Goal: Check status: Check status

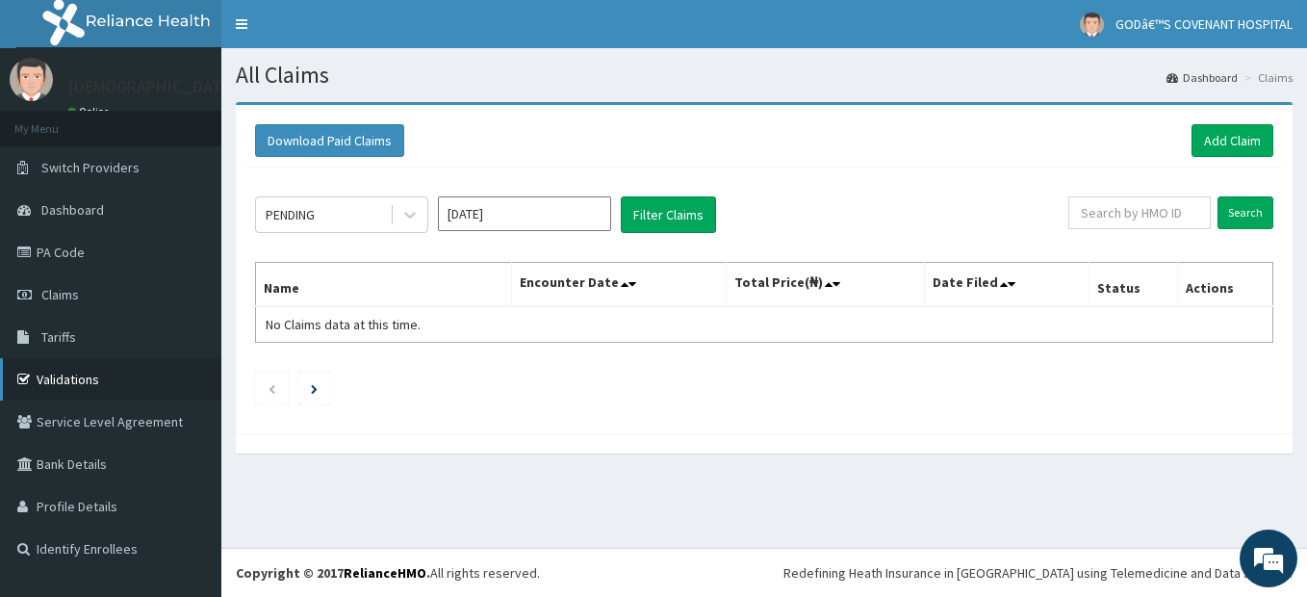
click at [75, 381] on link "Validations" at bounding box center [110, 379] width 221 height 42
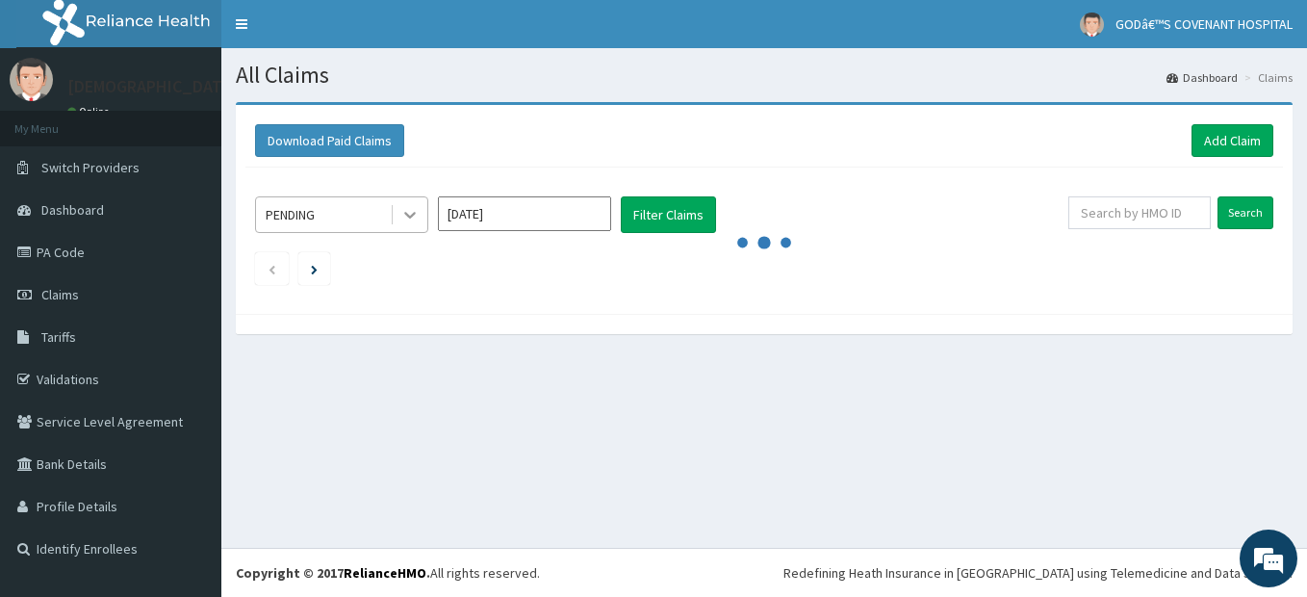
click at [421, 215] on div at bounding box center [410, 214] width 35 height 35
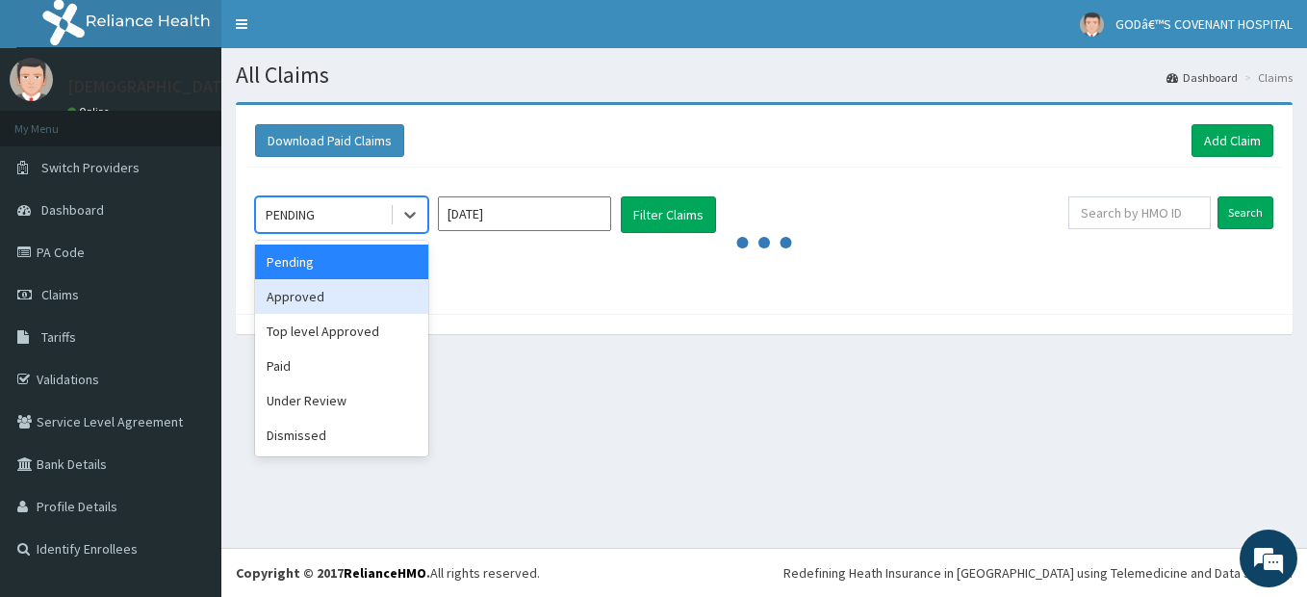
click at [333, 299] on div "Approved" at bounding box center [341, 296] width 173 height 35
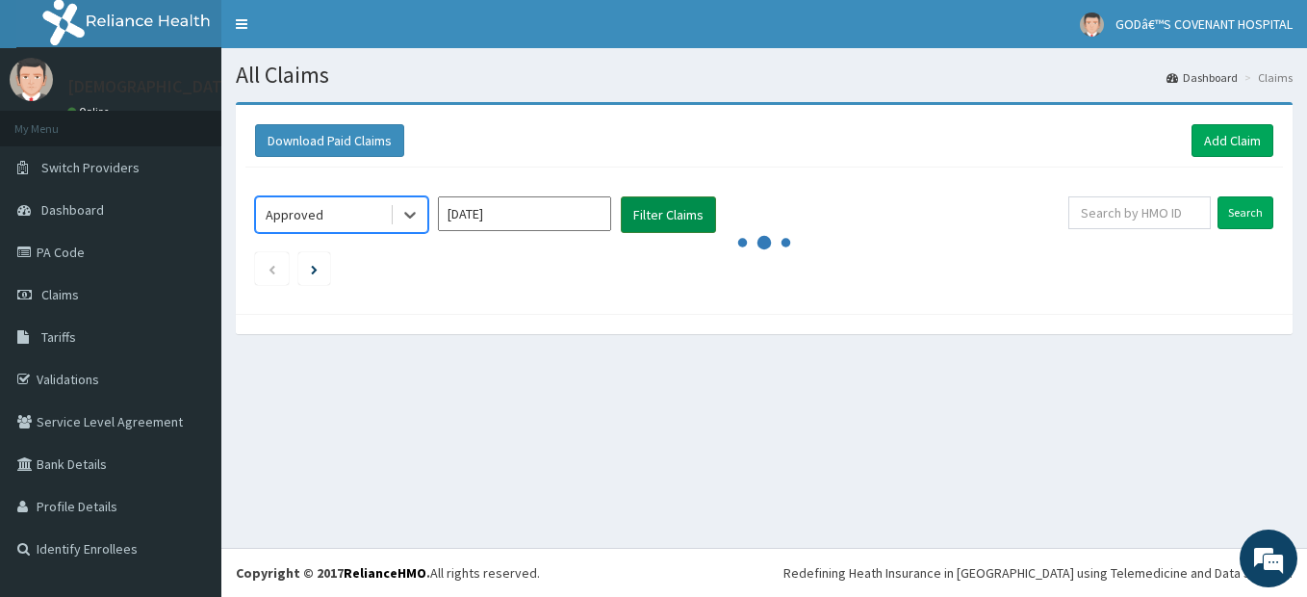
click at [701, 219] on button "Filter Claims" at bounding box center [668, 214] width 95 height 37
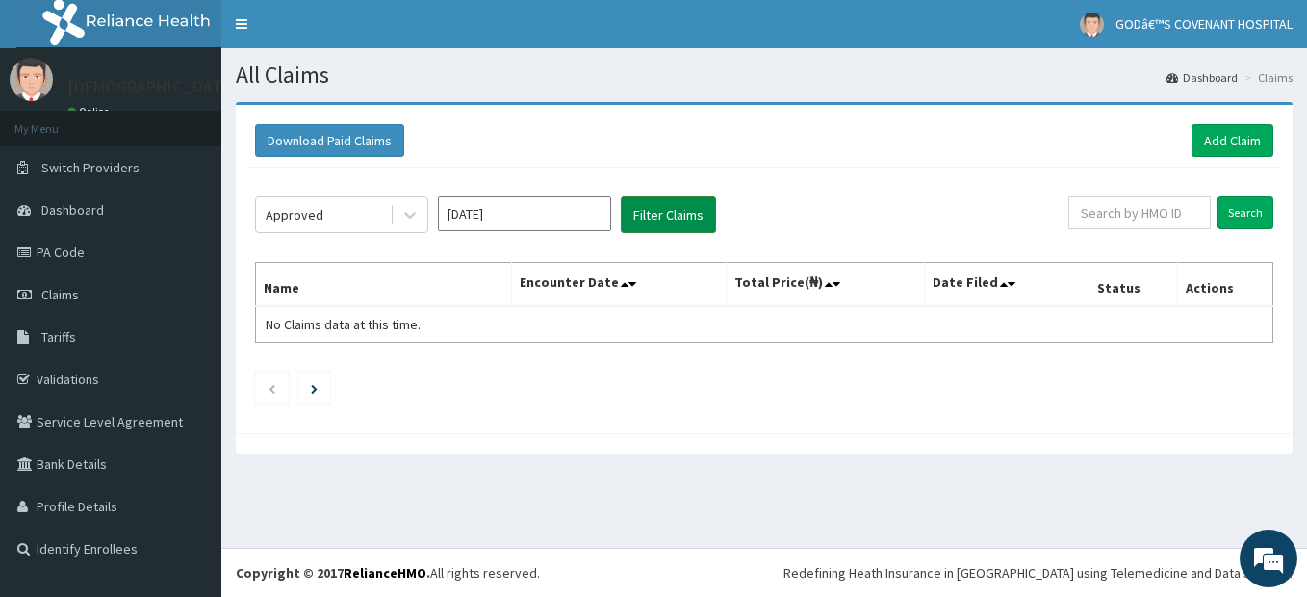
click at [701, 219] on button "Filter Claims" at bounding box center [668, 214] width 95 height 37
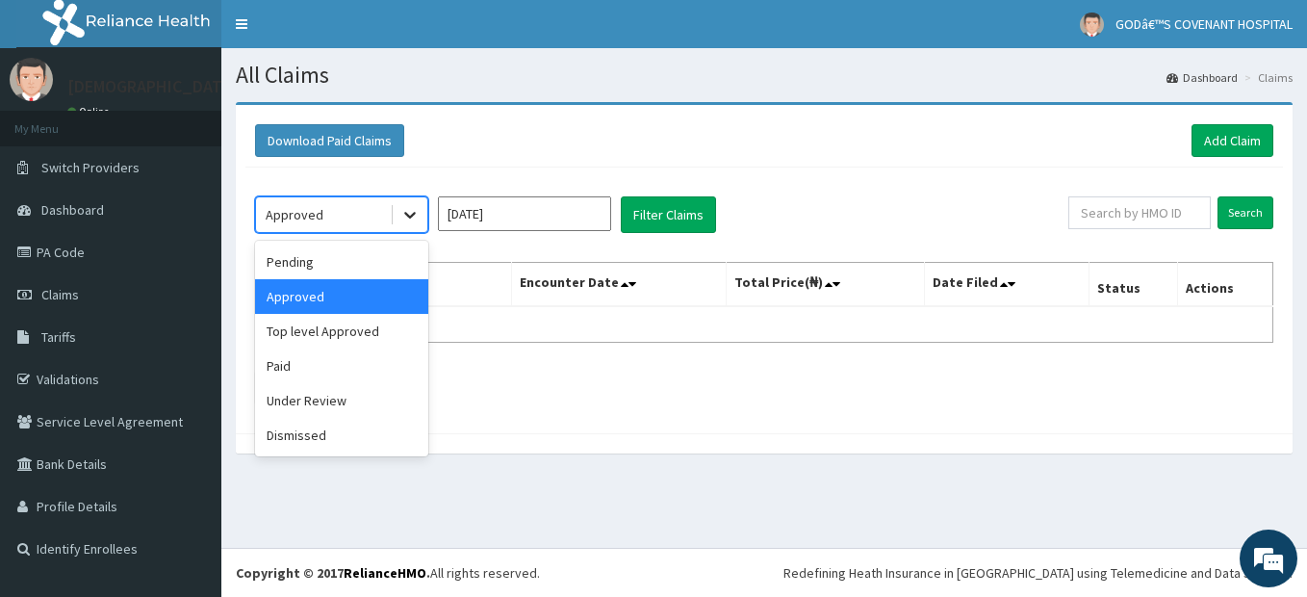
click at [408, 217] on icon at bounding box center [409, 214] width 19 height 19
click at [307, 362] on div "Paid" at bounding box center [341, 365] width 173 height 35
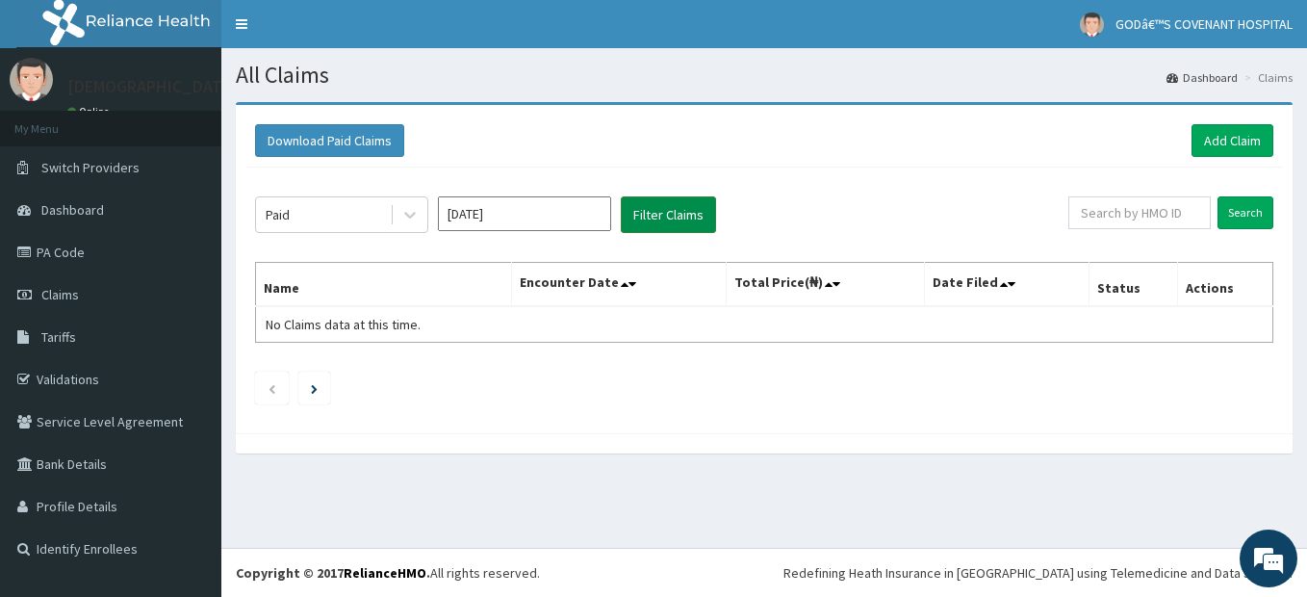
click at [678, 219] on button "Filter Claims" at bounding box center [668, 214] width 95 height 37
click at [663, 214] on button "Filter Claims" at bounding box center [668, 214] width 95 height 37
click at [414, 223] on icon at bounding box center [409, 214] width 19 height 19
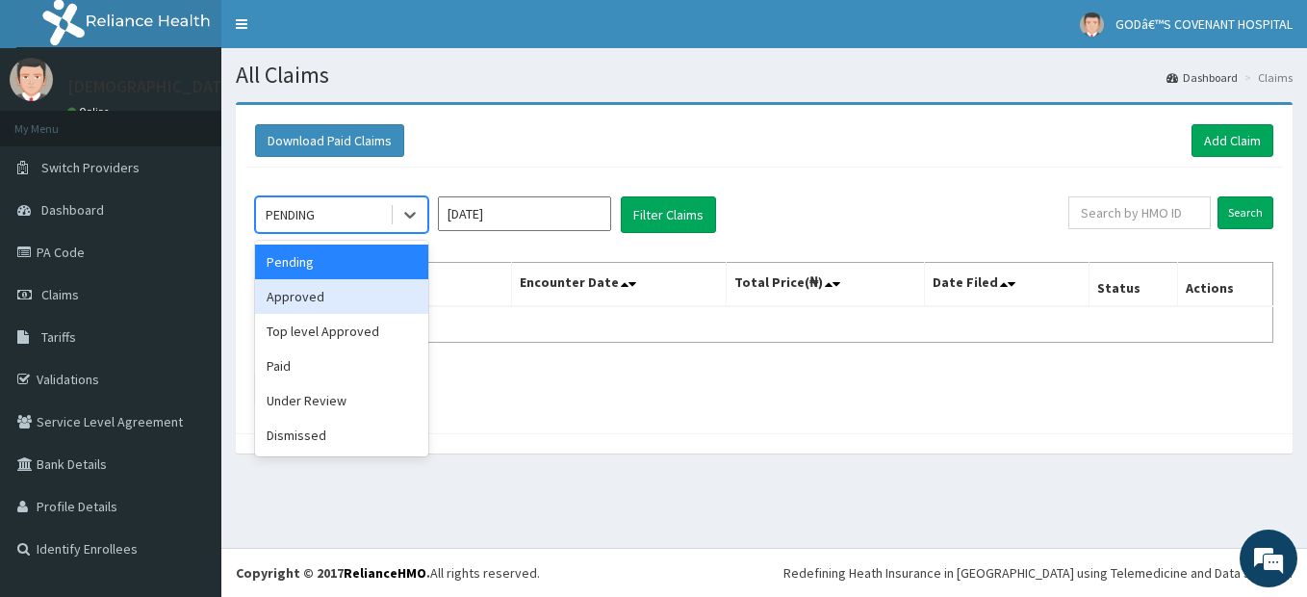
click at [348, 293] on div "Approved" at bounding box center [341, 296] width 173 height 35
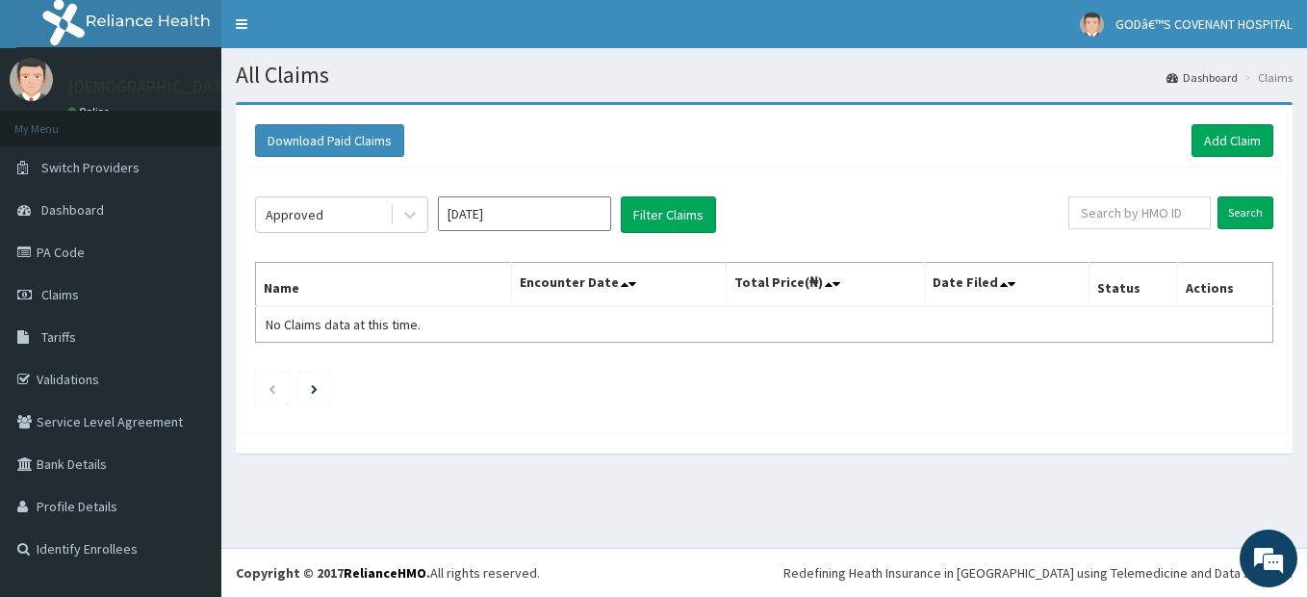
click at [639, 239] on div "Approved Aug 2025 Filter Claims Search Name Encounter Date Total Price(₦) Date …" at bounding box center [763, 295] width 1037 height 256
click at [654, 211] on button "Filter Claims" at bounding box center [668, 214] width 95 height 37
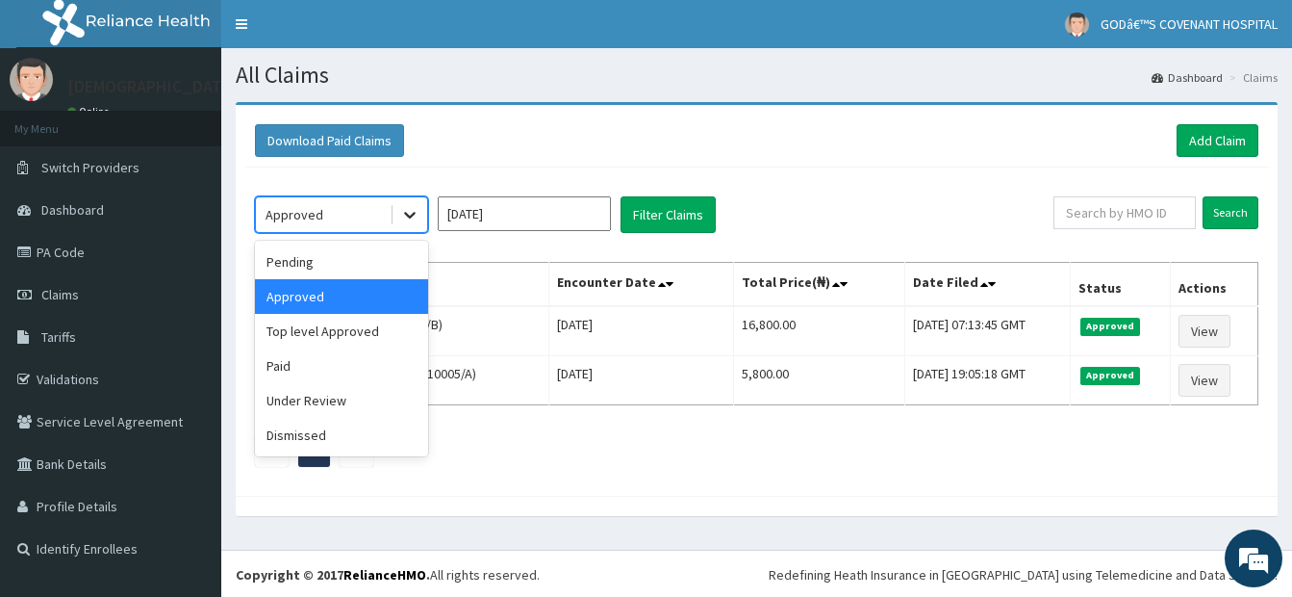
click at [416, 221] on icon at bounding box center [409, 214] width 19 height 19
click at [332, 340] on div "Top level Approved" at bounding box center [341, 331] width 173 height 35
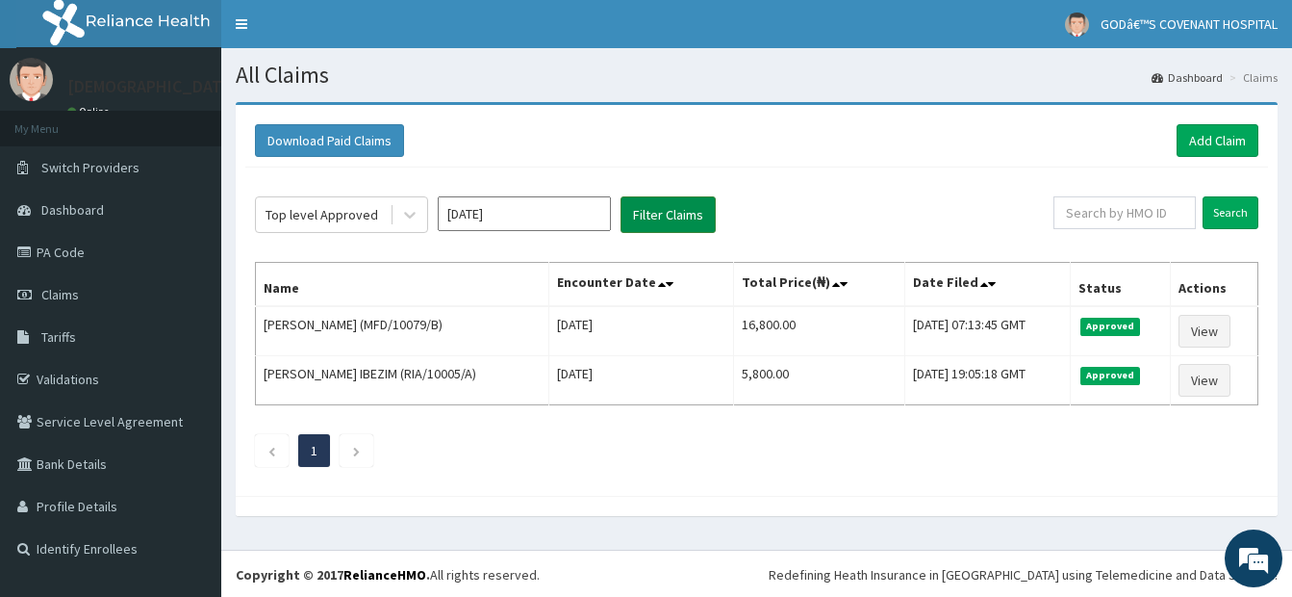
click at [677, 223] on button "Filter Claims" at bounding box center [668, 214] width 95 height 37
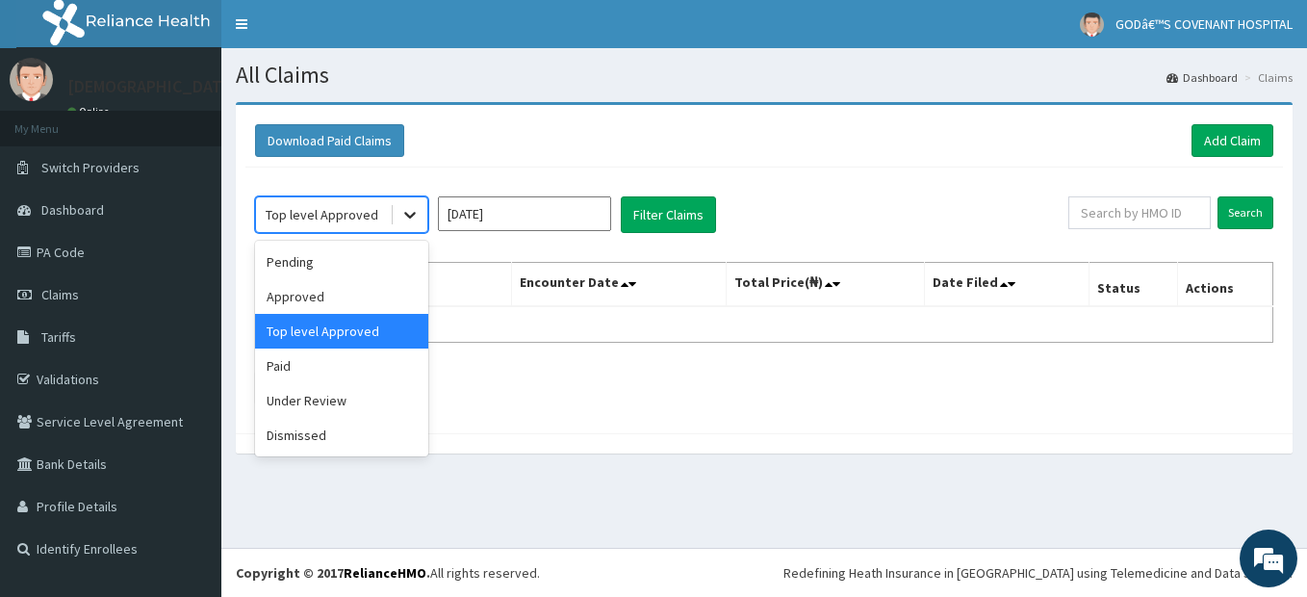
click at [405, 222] on icon at bounding box center [409, 214] width 19 height 19
click at [323, 268] on div "Pending" at bounding box center [341, 261] width 173 height 35
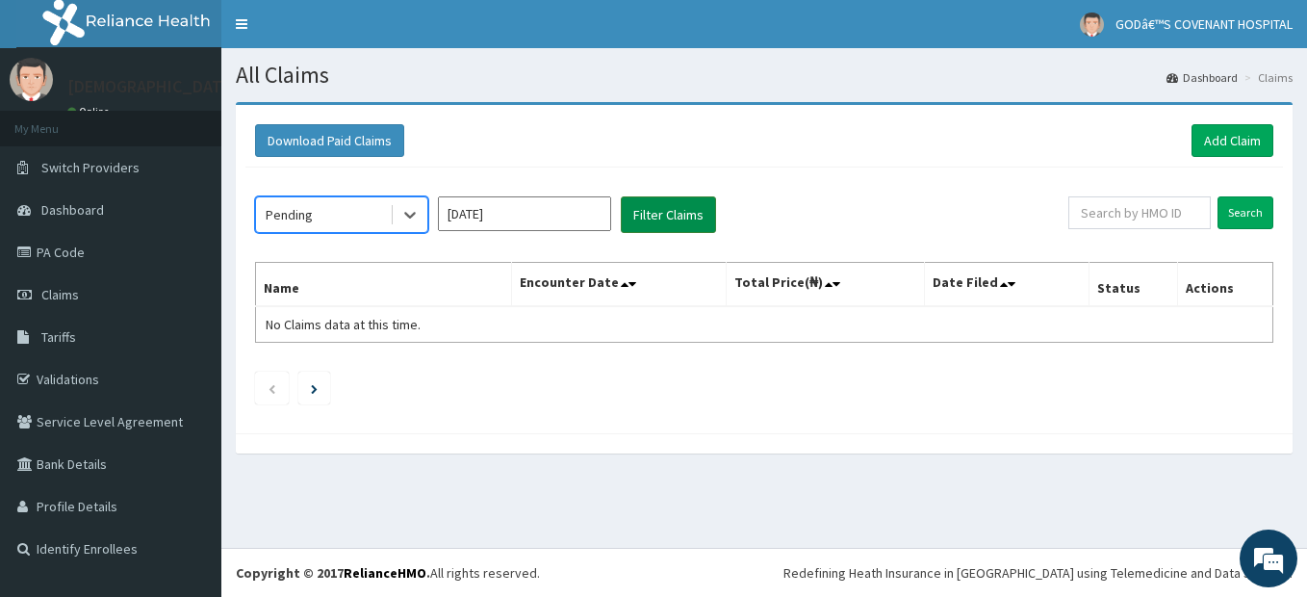
click at [655, 207] on button "Filter Claims" at bounding box center [668, 214] width 95 height 37
click at [658, 208] on button "Filter Claims" at bounding box center [668, 214] width 95 height 37
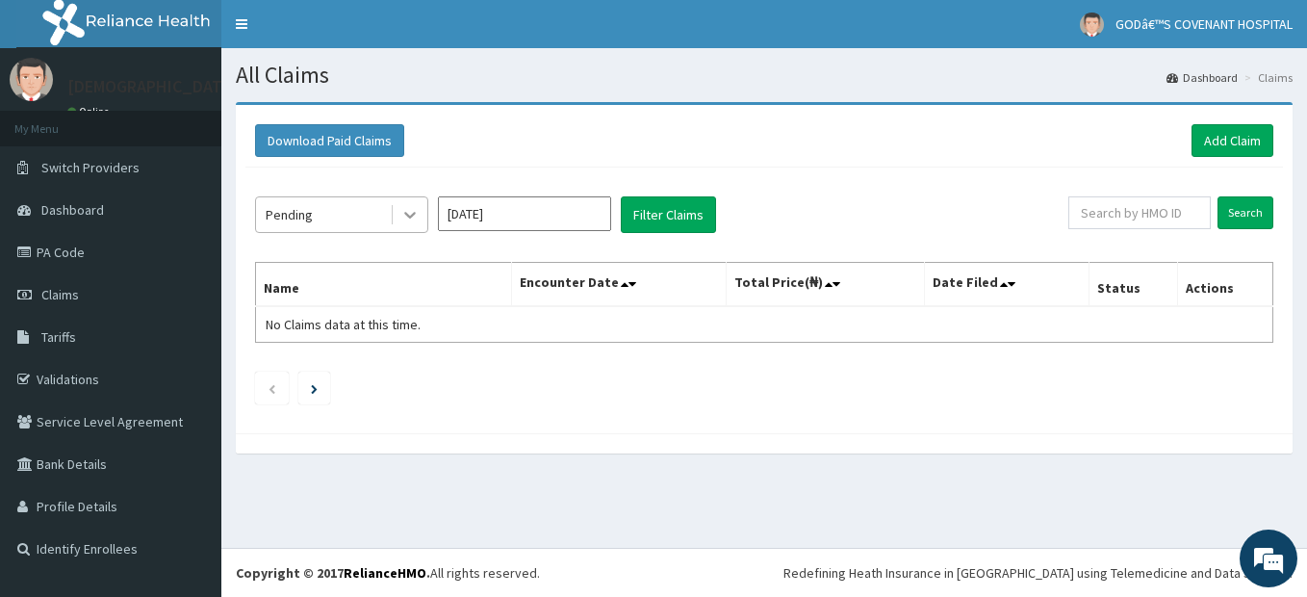
click at [415, 210] on icon at bounding box center [409, 214] width 19 height 19
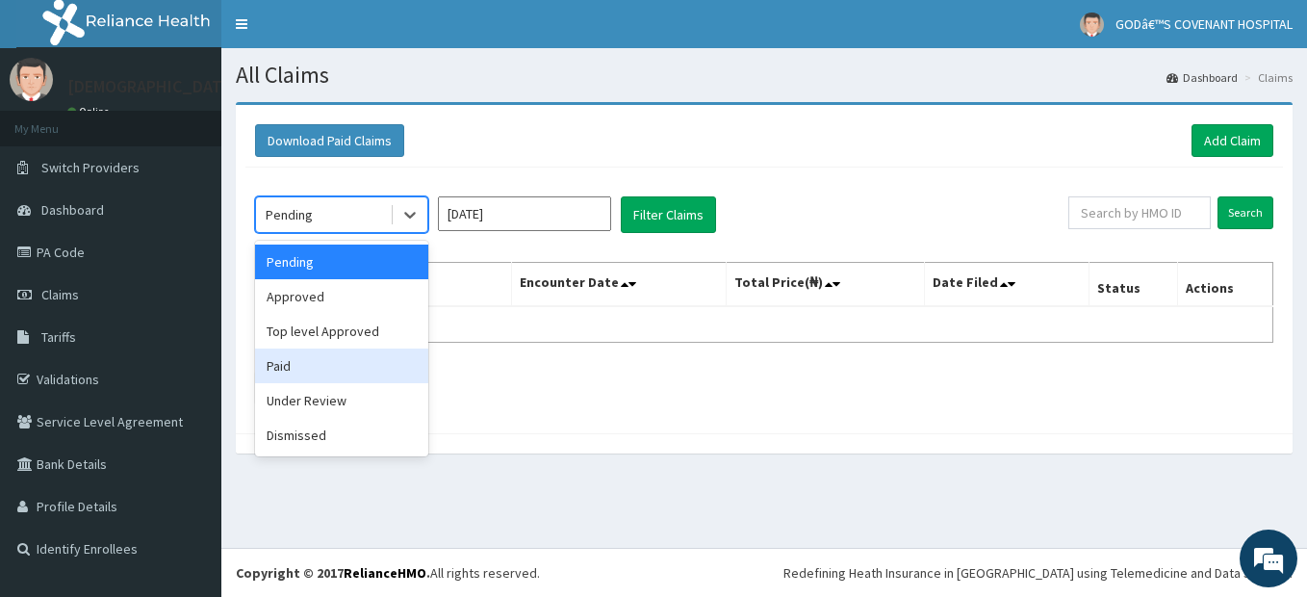
click at [311, 359] on div "Paid" at bounding box center [341, 365] width 173 height 35
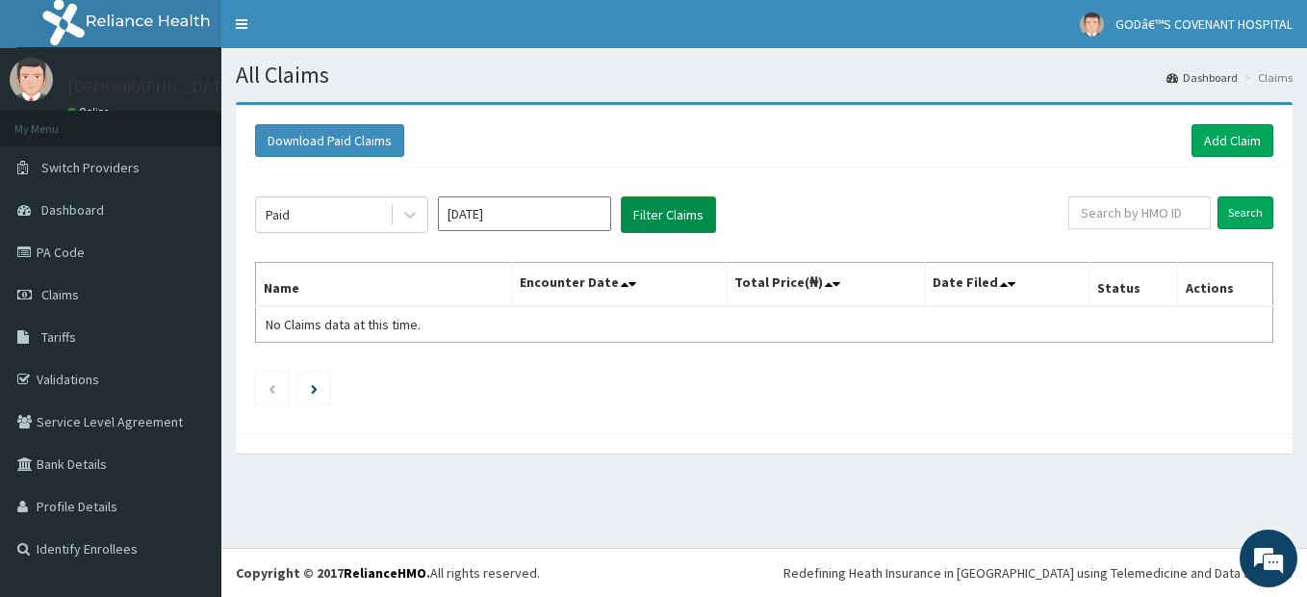
click at [648, 201] on button "Filter Claims" at bounding box center [668, 214] width 95 height 37
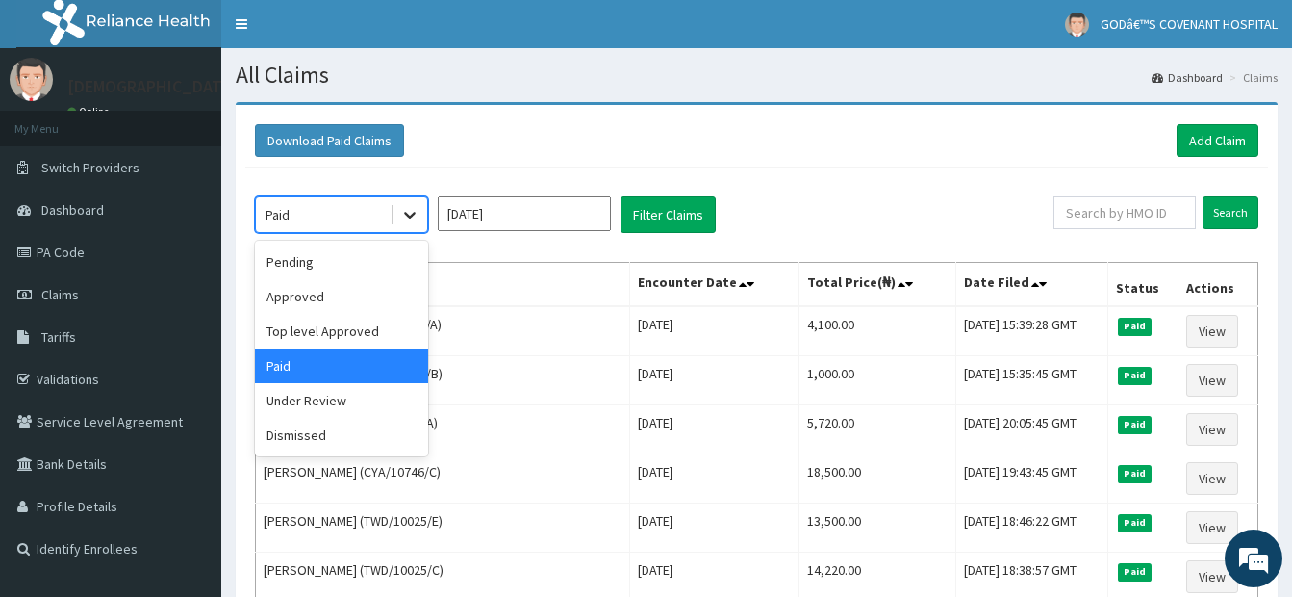
click at [408, 216] on icon at bounding box center [410, 216] width 12 height 7
click at [365, 297] on div "Approved" at bounding box center [341, 296] width 173 height 35
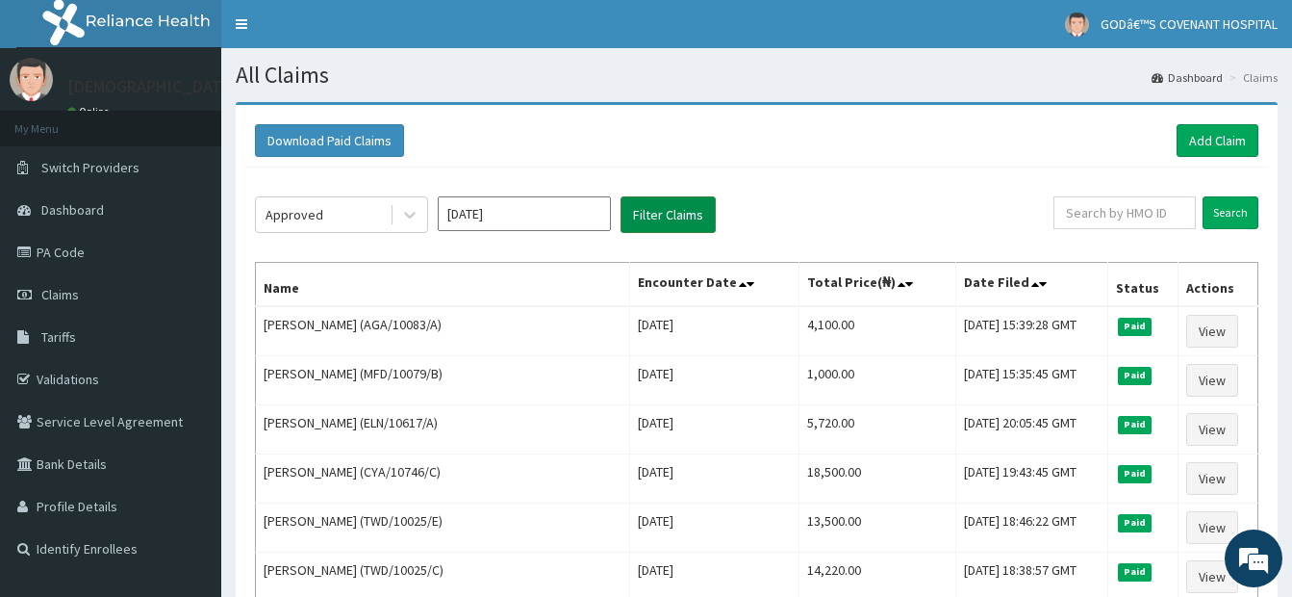
click at [665, 210] on button "Filter Claims" at bounding box center [668, 214] width 95 height 37
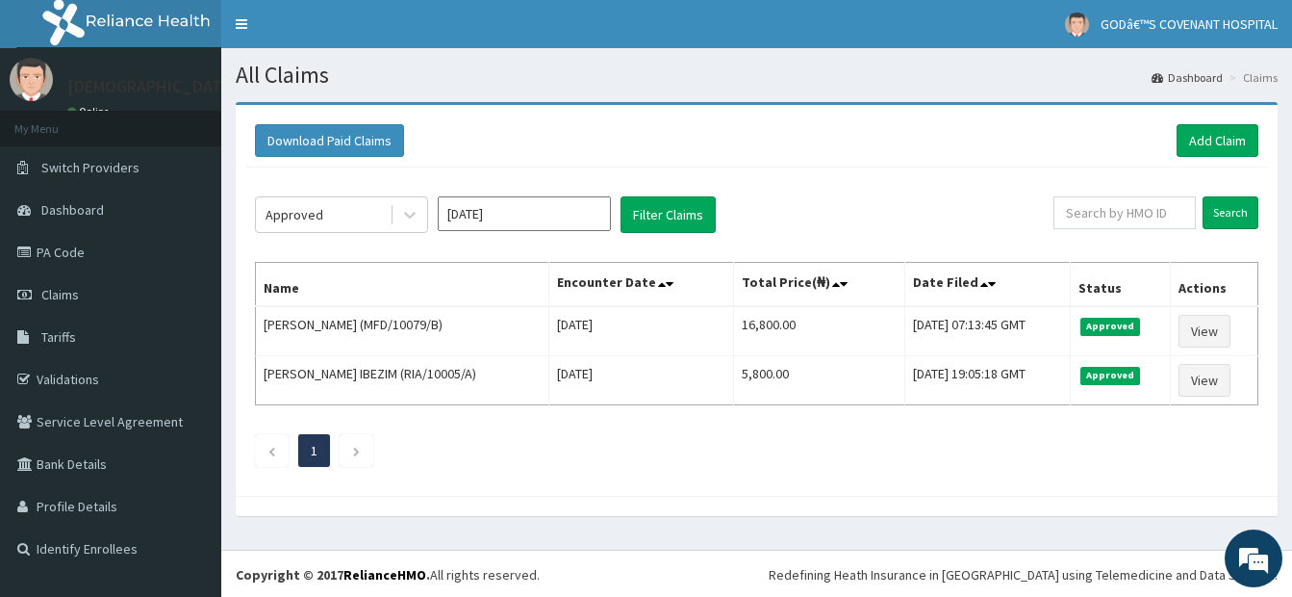
click at [515, 145] on div "Download Paid Claims Add Claim" at bounding box center [757, 140] width 1004 height 33
drag, startPoint x: 114, startPoint y: 313, endPoint x: 109, endPoint y: 326, distance: 14.7
drag, startPoint x: 109, startPoint y: 326, endPoint x: 79, endPoint y: 387, distance: 67.6
click at [79, 387] on link "Validations" at bounding box center [110, 379] width 221 height 42
